Goal: Find specific page/section: Find specific page/section

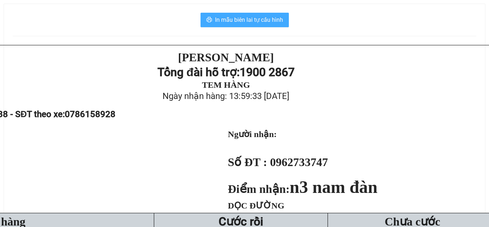
click at [279, 22] on span "In mẫu biên lai tự cấu hình" at bounding box center [249, 19] width 68 height 9
